Goal: Task Accomplishment & Management: Use online tool/utility

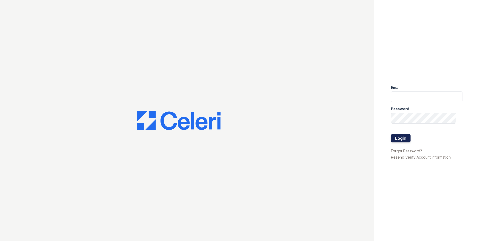
type input "[EMAIL_ADDRESS][DOMAIN_NAME]"
click at [398, 138] on button "Login" at bounding box center [401, 138] width 20 height 8
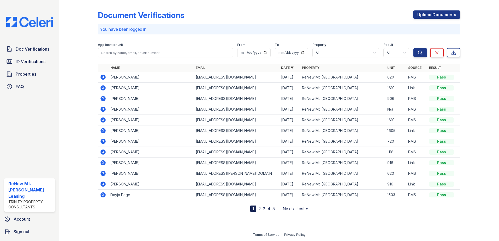
click at [206, 7] on div "Document Verifications Upload Documents You have been logged in Filter Applican…" at bounding box center [279, 107] width 363 height 210
click at [296, 9] on div "Document Verifications Upload Documents You have been logged in Filter Applican…" at bounding box center [279, 107] width 363 height 210
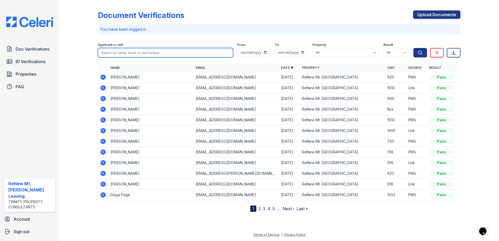
click at [142, 52] on input "search" at bounding box center [165, 52] width 135 height 9
type input "jordon"
click at [414, 48] on button "Search" at bounding box center [421, 52] width 14 height 9
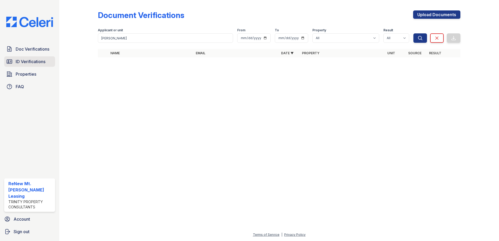
click at [40, 63] on span "ID Verifications" at bounding box center [31, 61] width 30 height 6
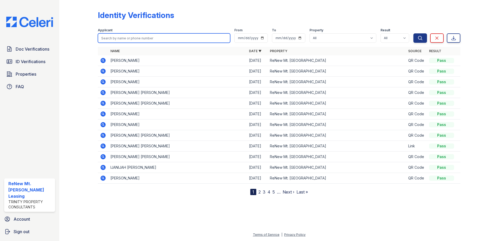
click at [108, 39] on input "search" at bounding box center [164, 37] width 132 height 9
type input "jordon"
click at [414, 33] on button "Search" at bounding box center [421, 37] width 14 height 9
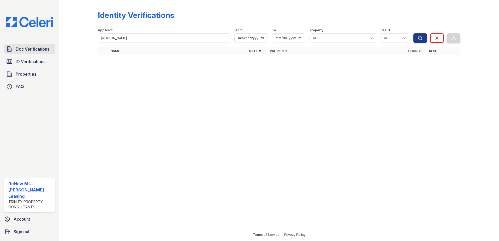
click at [40, 49] on span "Doc Verifications" at bounding box center [33, 49] width 34 height 6
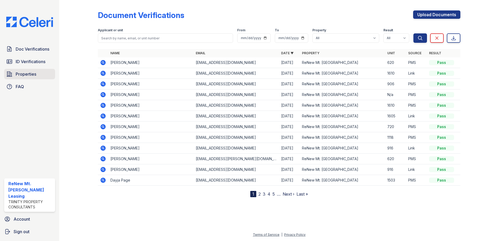
click at [36, 74] on span "Properties" at bounding box center [26, 74] width 21 height 6
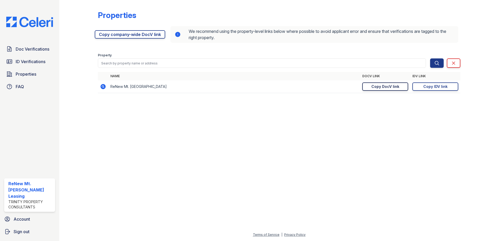
click at [393, 88] on div "Copy DocV link" at bounding box center [386, 86] width 28 height 5
click at [435, 87] on div "Copy IDV link" at bounding box center [436, 86] width 24 height 5
click at [167, 8] on div "Properties https://app.getceleri.com/6e5c3bf3-2dc2-4e79-bfe5-feac4f70d48d/submi…" at bounding box center [279, 50] width 363 height 96
